Goal: Task Accomplishment & Management: Manage account settings

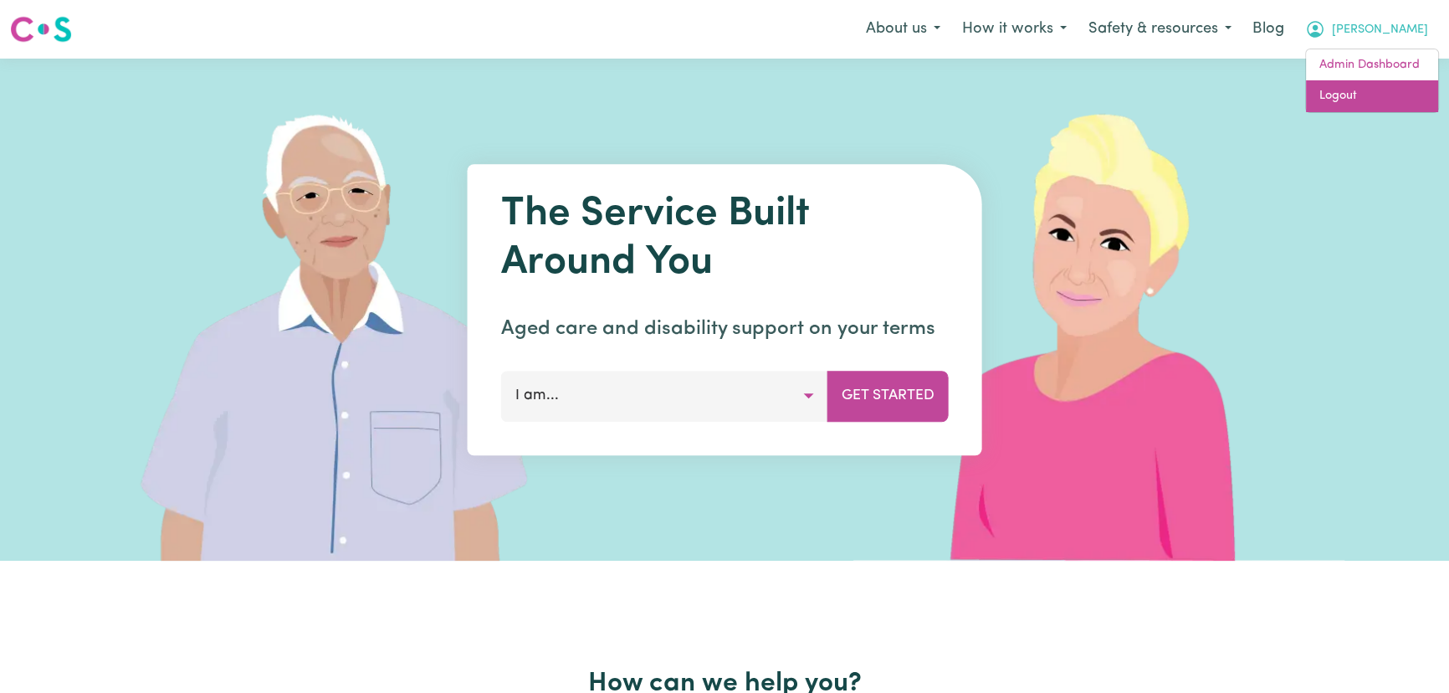
click at [1392, 95] on link "Logout" at bounding box center [1372, 96] width 132 height 32
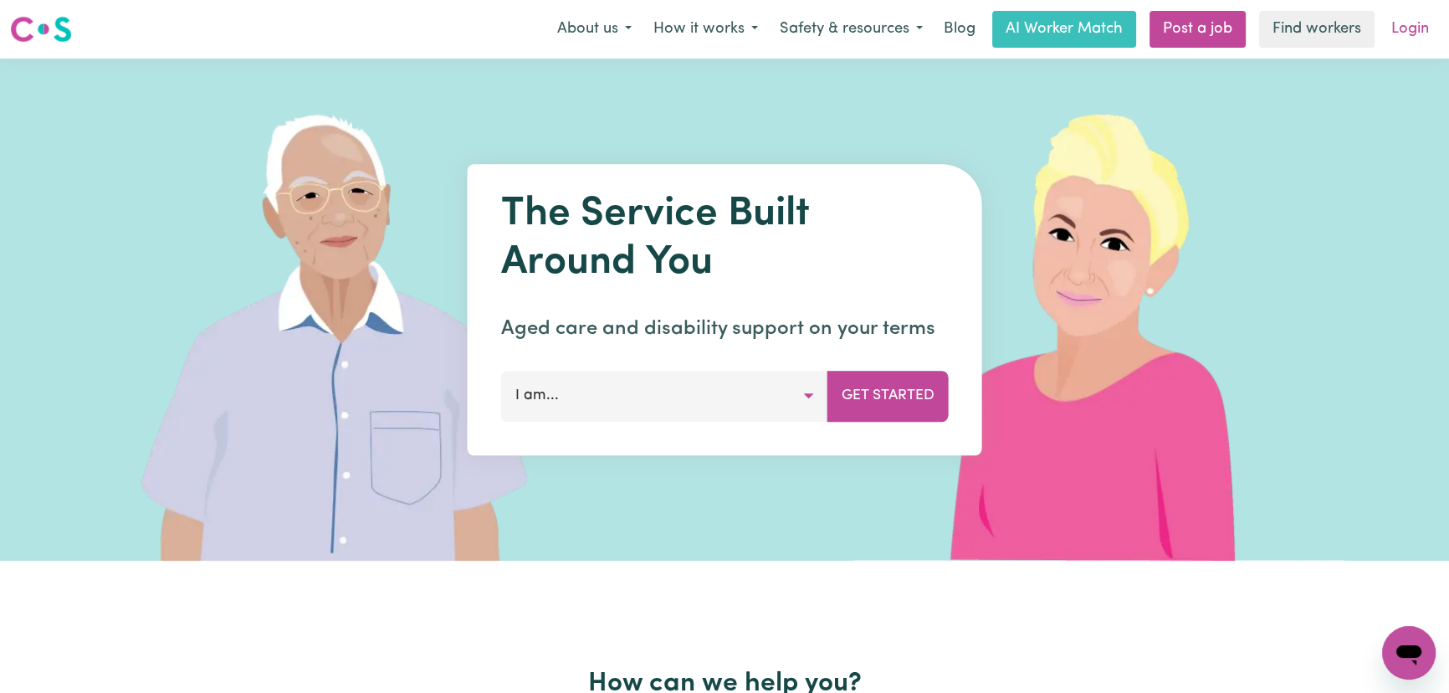
click at [1406, 27] on link "Login" at bounding box center [1411, 29] width 58 height 37
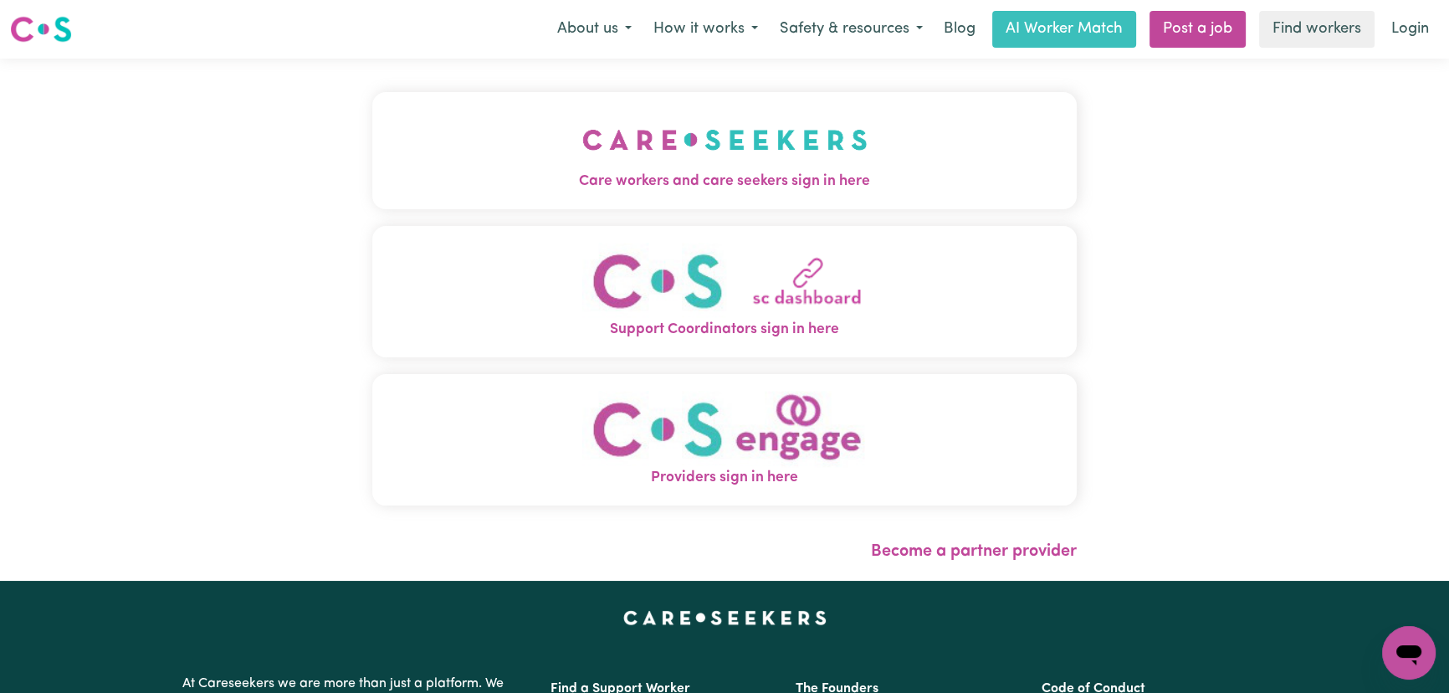
click at [378, 173] on span "Care workers and care seekers sign in here" at bounding box center [724, 182] width 705 height 22
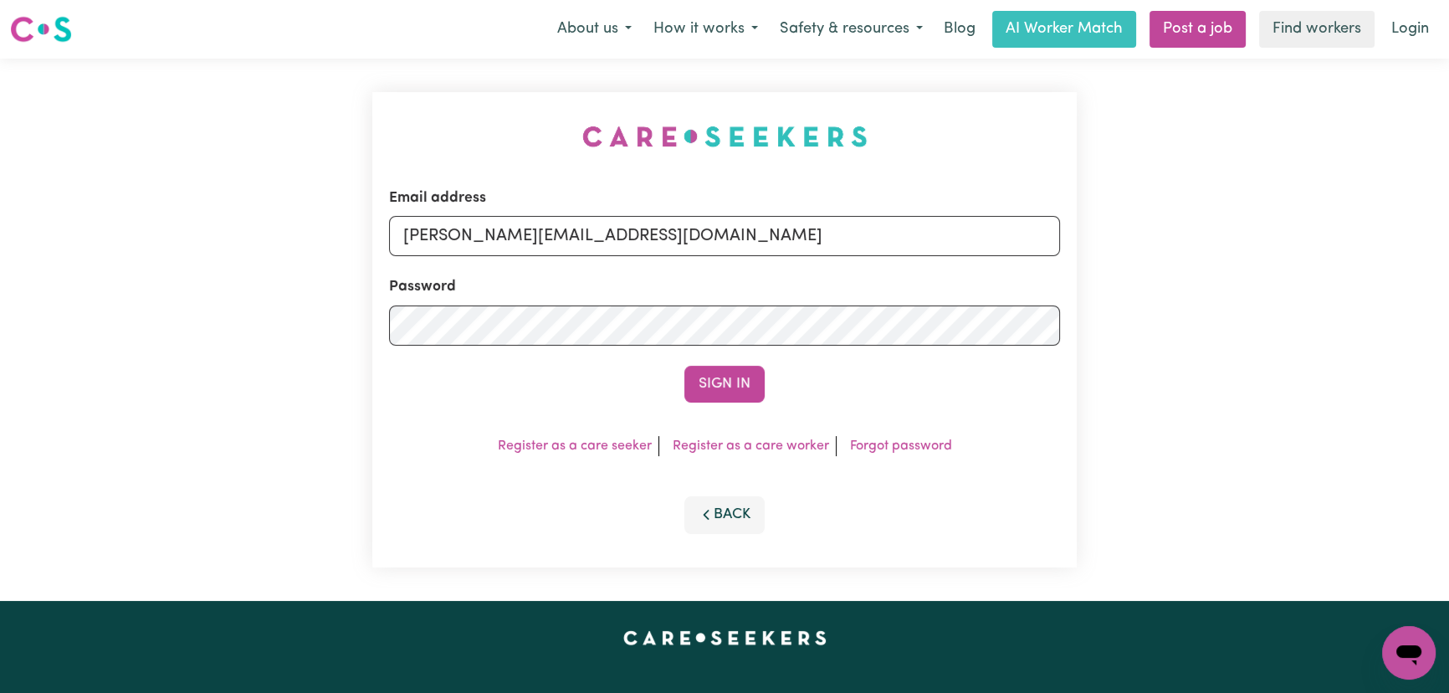
click at [739, 409] on div "Email address lindsay+engage@careseekers.com.au Password Sign In Register as a …" at bounding box center [724, 329] width 705 height 475
click at [741, 396] on button "Sign In" at bounding box center [724, 384] width 80 height 37
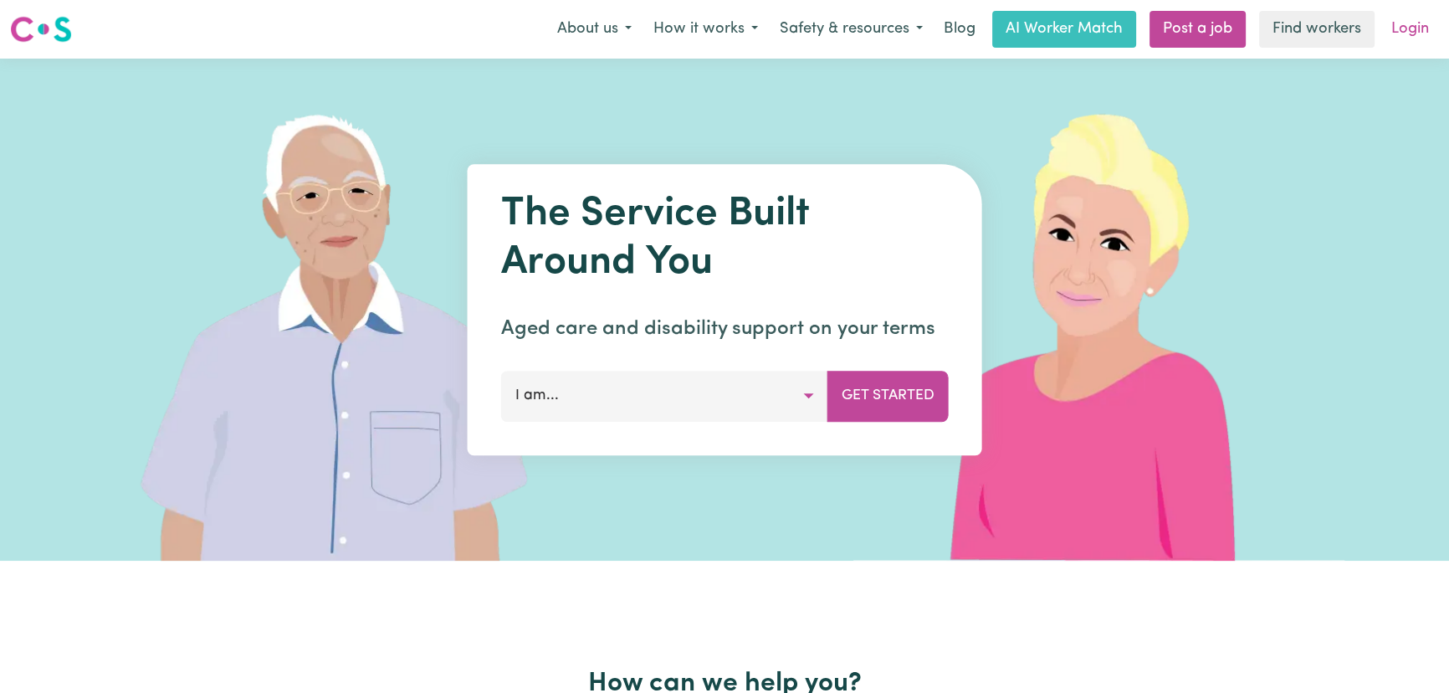
click at [1405, 32] on link "Login" at bounding box center [1411, 29] width 58 height 37
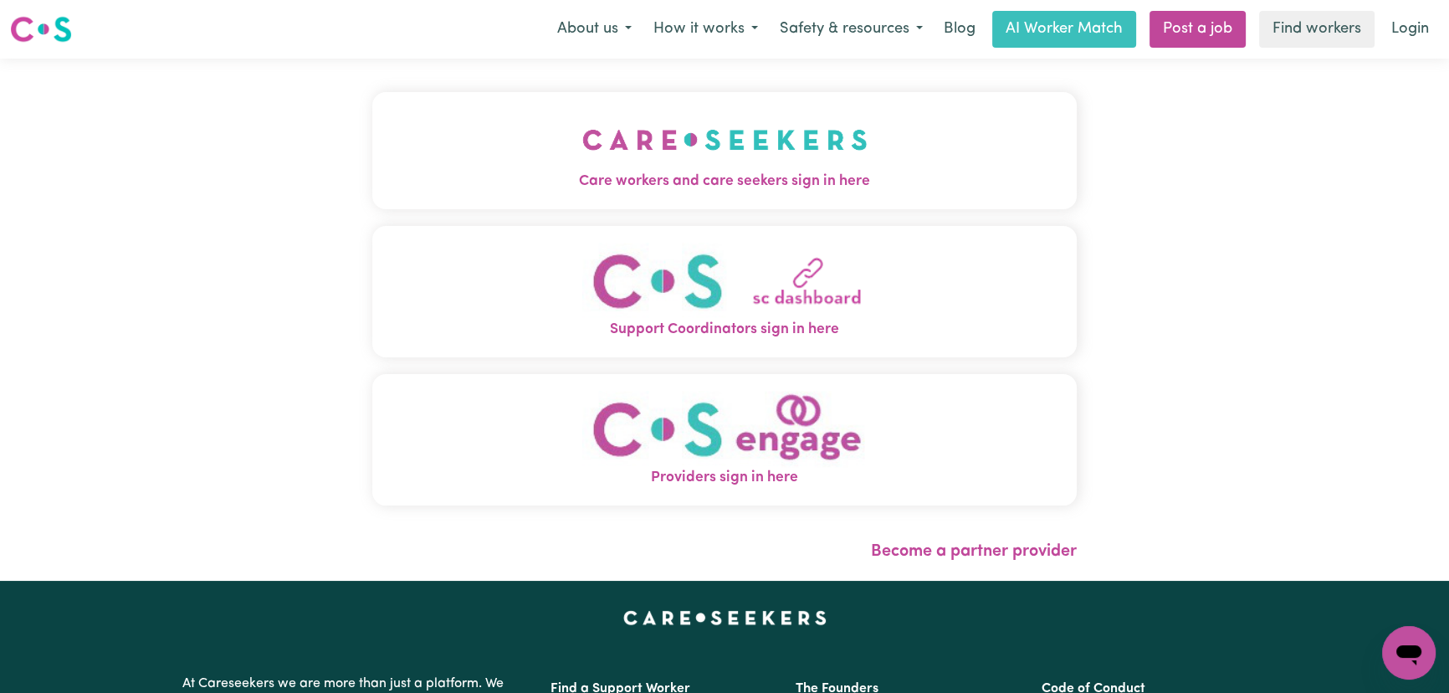
click at [593, 124] on button "Care workers and care seekers sign in here" at bounding box center [724, 150] width 705 height 117
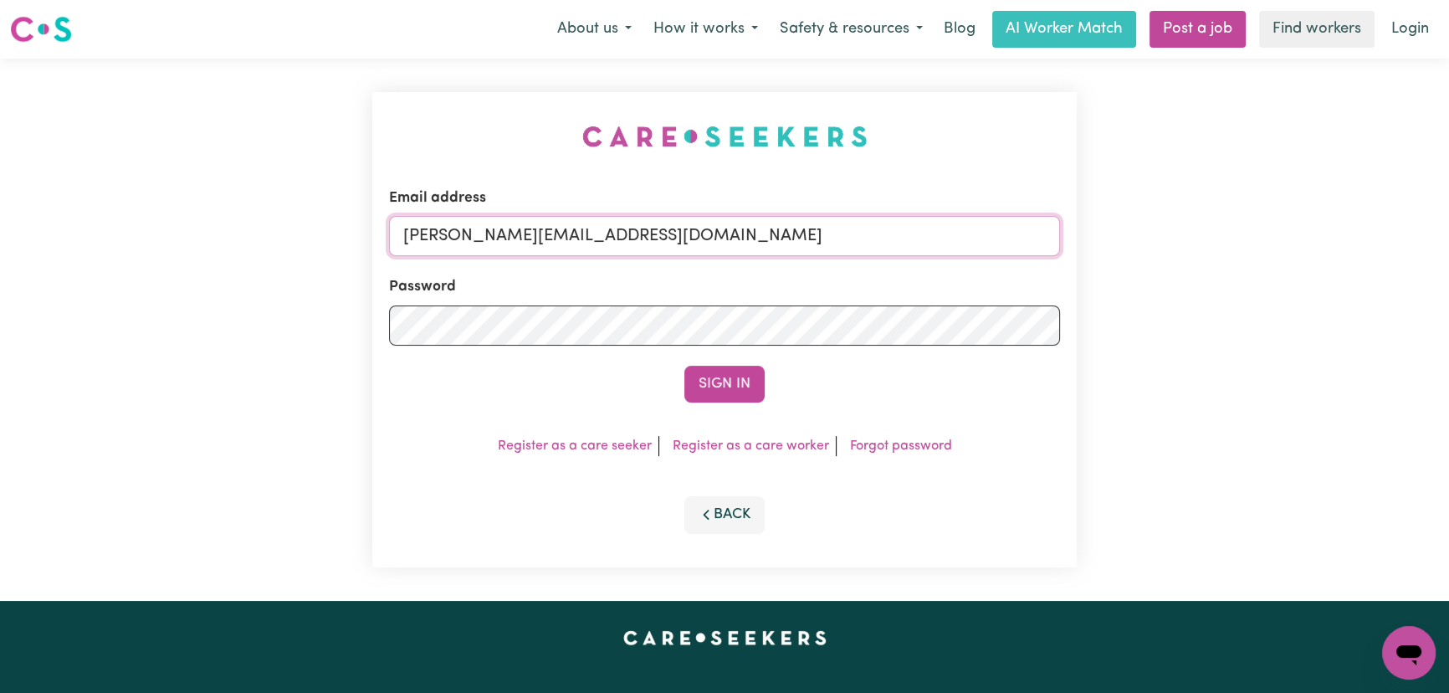
click at [720, 242] on input "[PERSON_NAME][EMAIL_ADDRESS][DOMAIN_NAME]" at bounding box center [724, 236] width 671 height 40
drag, startPoint x: 816, startPoint y: 237, endPoint x: 486, endPoint y: 236, distance: 329.7
click at [486, 236] on input "[EMAIL_ADDRESS][DOMAIN_NAME]" at bounding box center [724, 236] width 671 height 40
type input "[EMAIL_ADDRESS][DOMAIN_NAME]"
click at [738, 387] on button "Sign In" at bounding box center [724, 384] width 80 height 37
